Goal: Check status: Check status

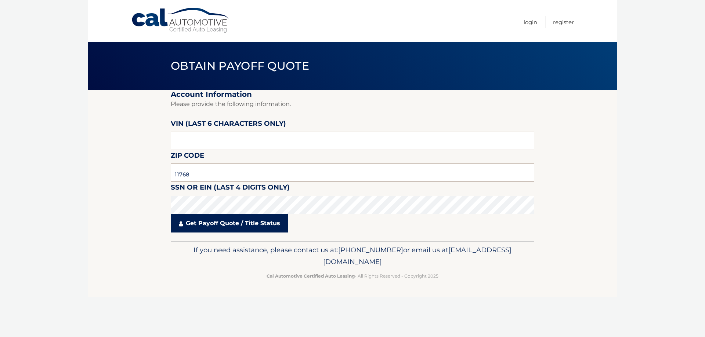
type input "11768"
type input "190541"
click at [268, 231] on link "Get Payoff Quote / Title Status" at bounding box center [229, 223] width 117 height 18
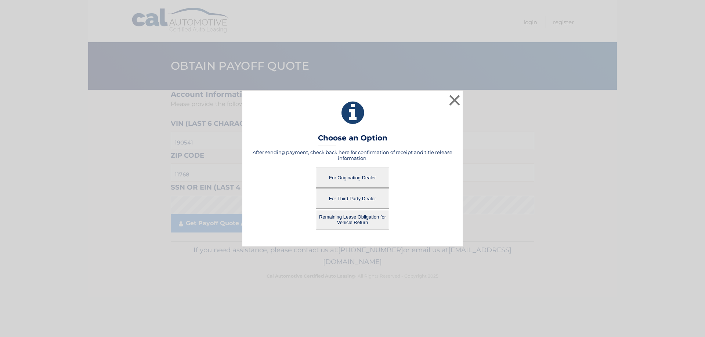
click at [338, 174] on button "For Originating Dealer" at bounding box center [352, 178] width 73 height 20
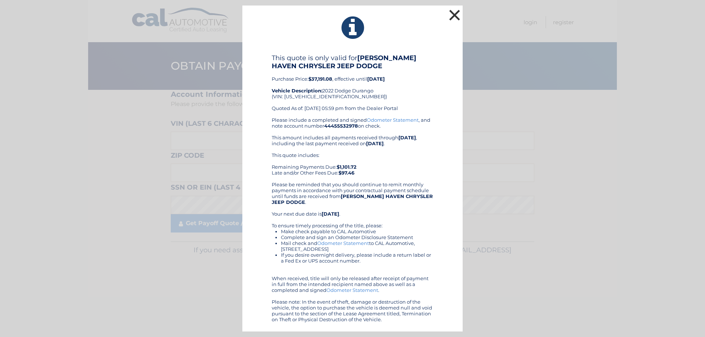
click at [457, 17] on button "×" at bounding box center [454, 15] width 15 height 15
